Goal: Task Accomplishment & Management: Use online tool/utility

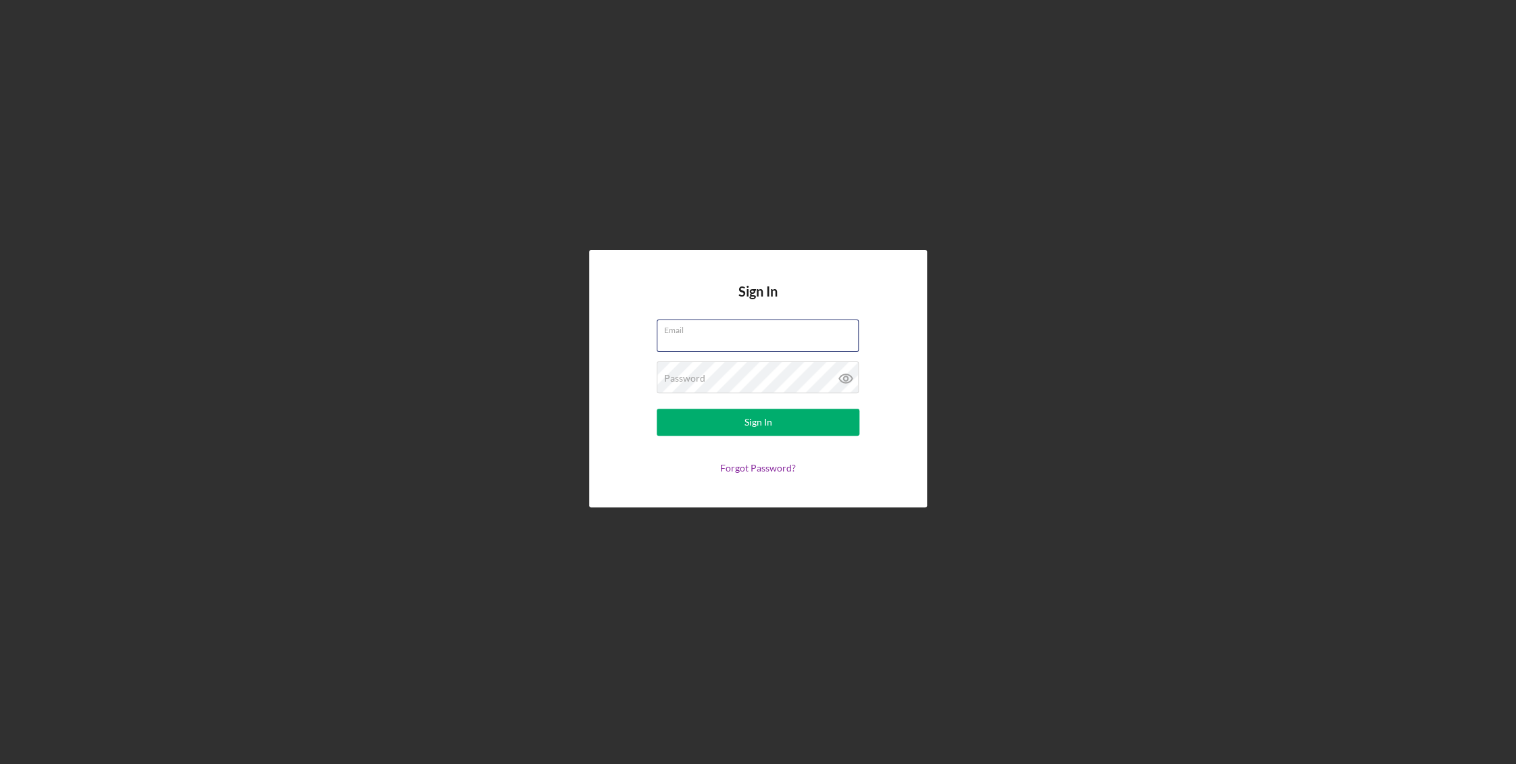
type input "[EMAIL_ADDRESS][DOMAIN_NAME]"
click at [780, 422] on button "Sign In" at bounding box center [758, 422] width 203 height 27
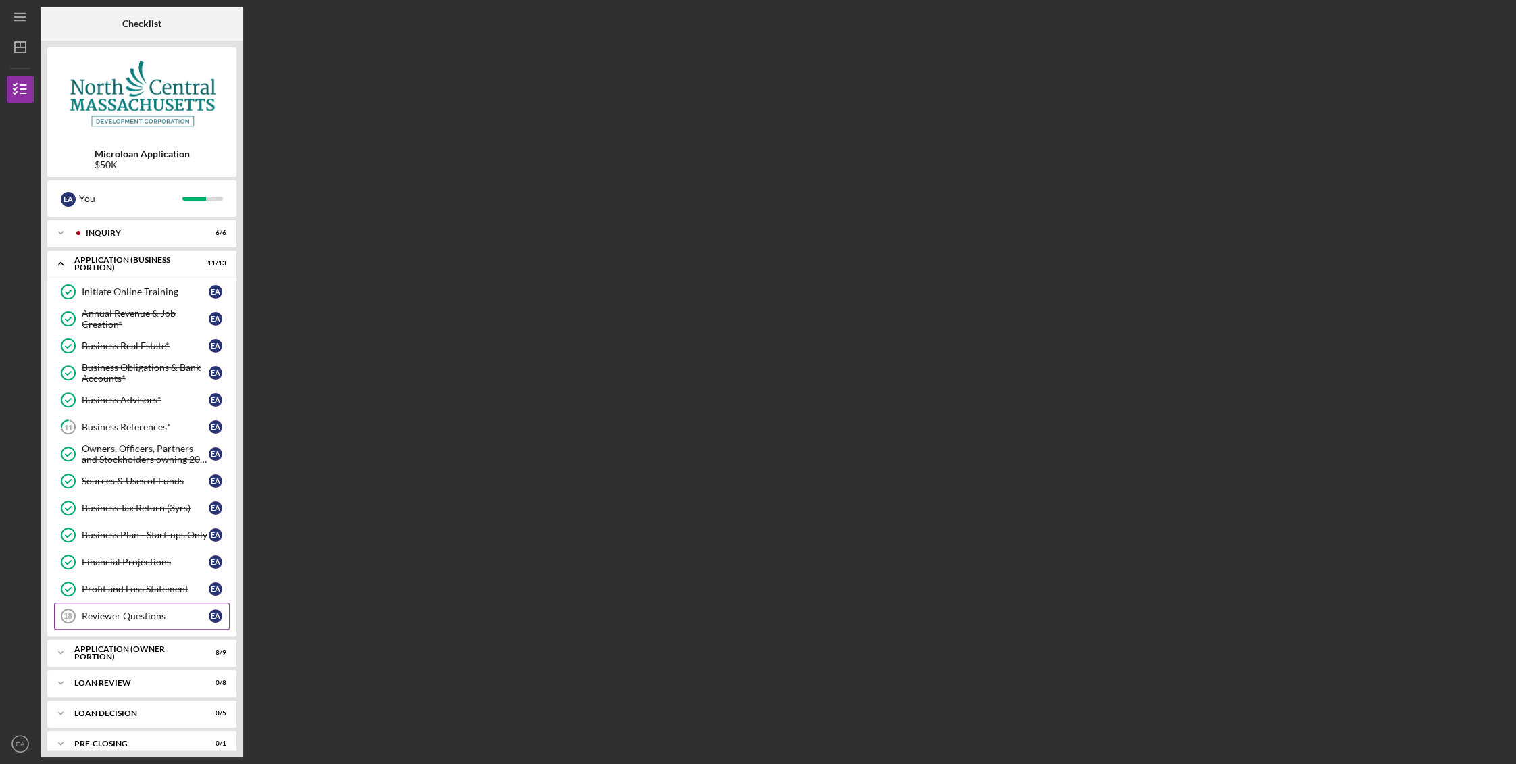
click at [113, 611] on div "Reviewer Questions" at bounding box center [145, 616] width 127 height 11
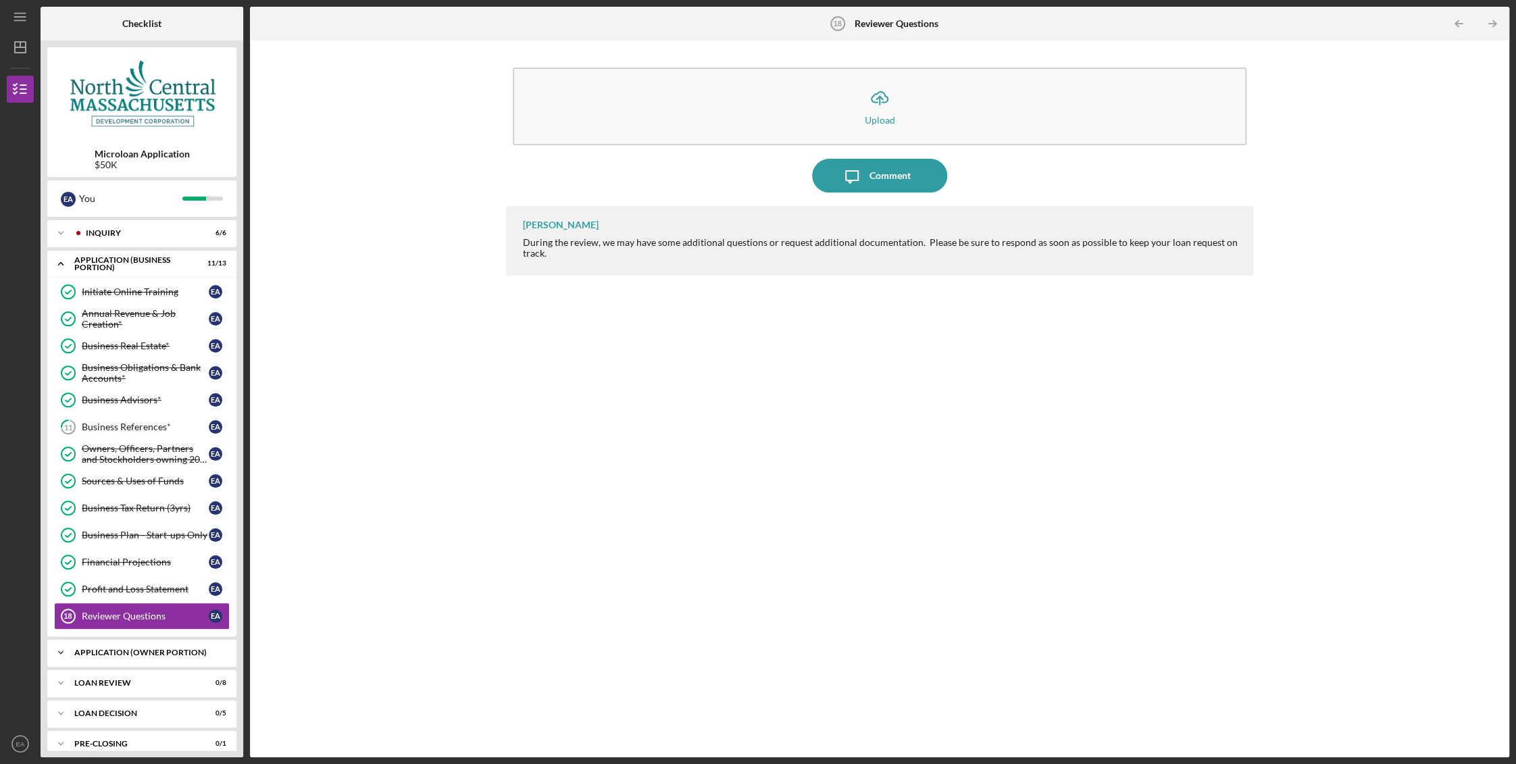
click at [159, 643] on div "Icon/Expander APPLICATION (OWNER PORTION) 8 / 9" at bounding box center [141, 652] width 189 height 27
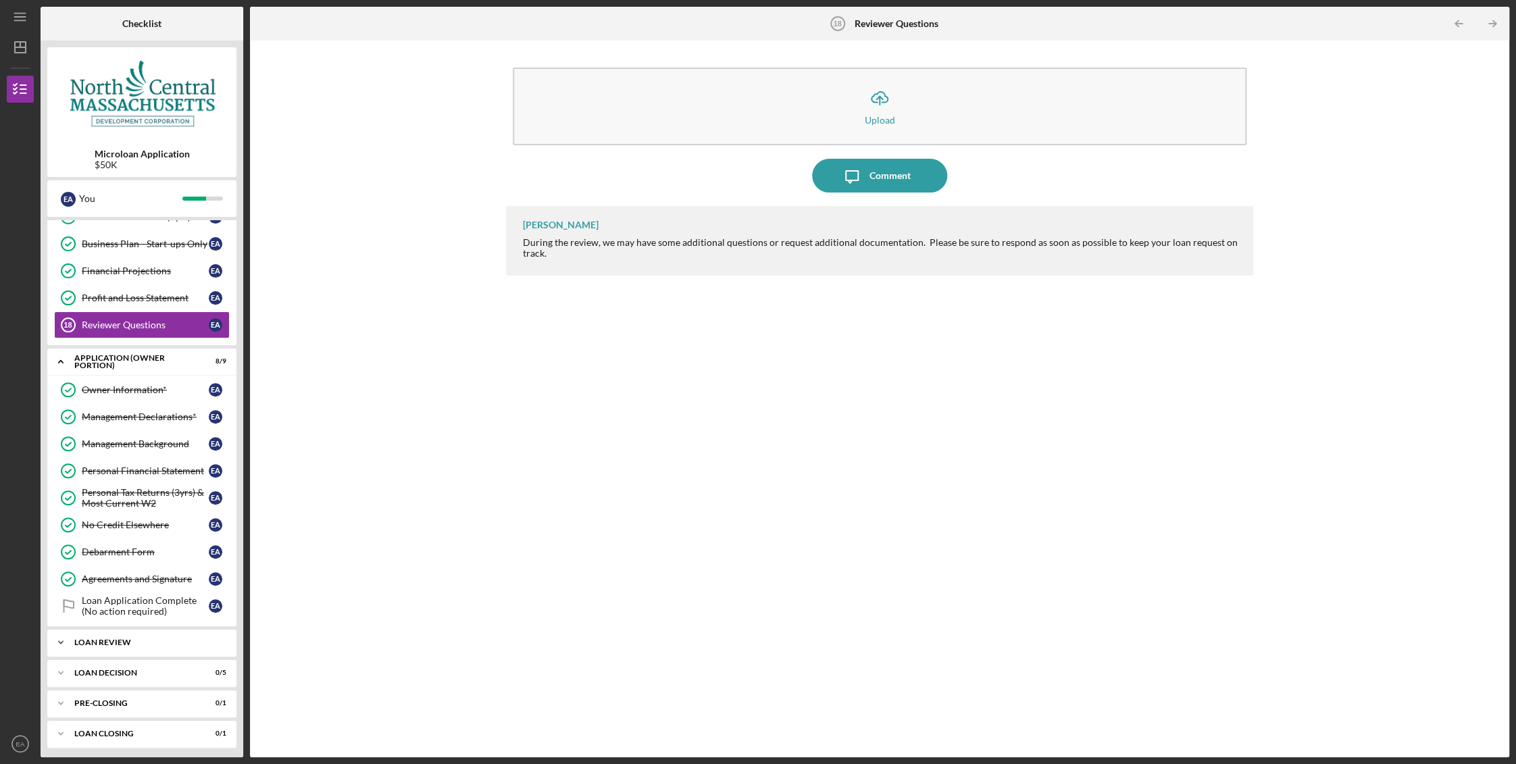
click at [146, 632] on div "Icon/Expander LOAN REVIEW 0 / 8" at bounding box center [141, 642] width 189 height 27
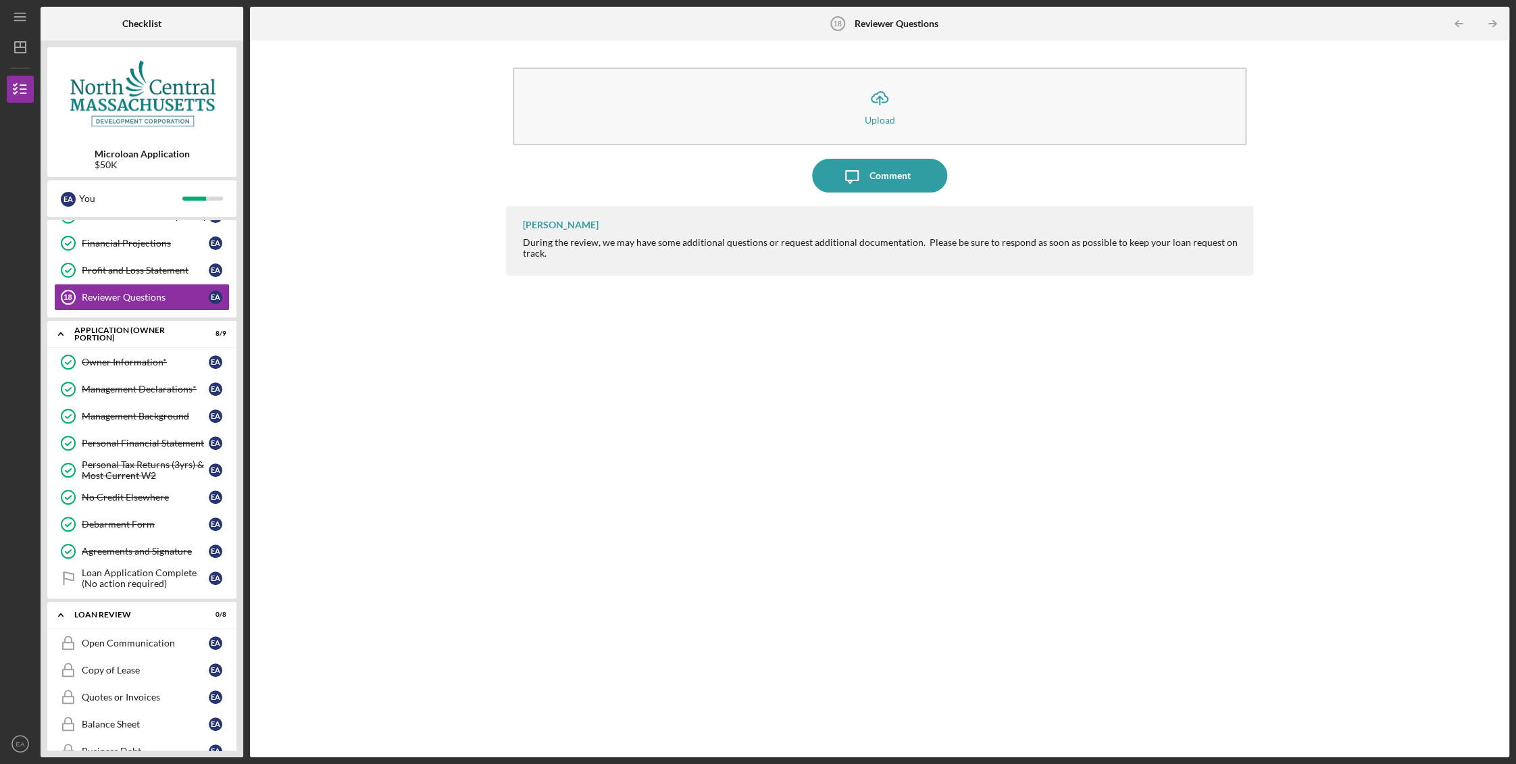
scroll to position [307, 0]
